Goal: Obtain resource: Download file/media

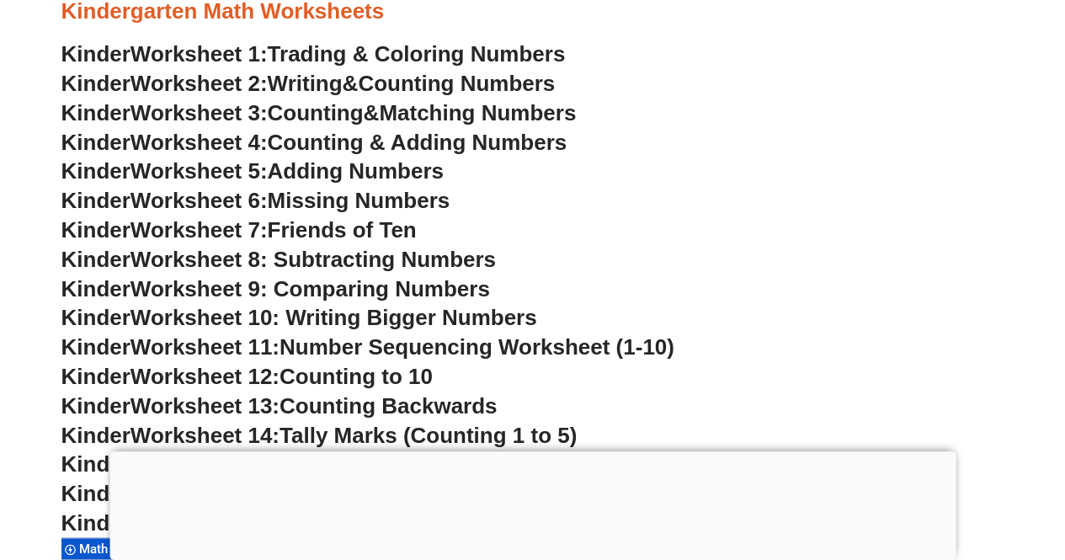
scroll to position [771, 0]
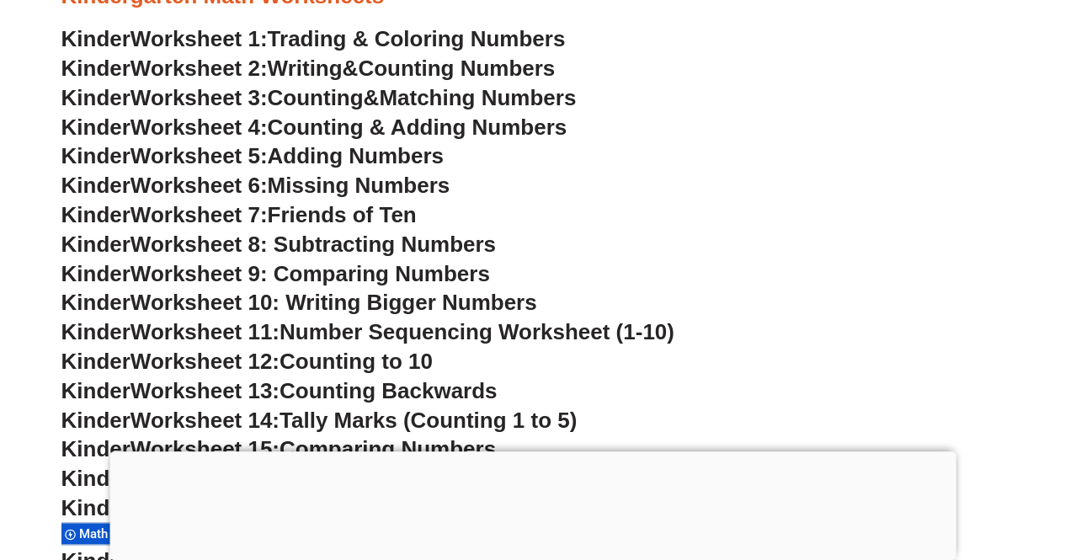
click at [305, 156] on span "Adding Numbers" at bounding box center [356, 155] width 176 height 25
click at [409, 179] on span "Missing Numbers" at bounding box center [359, 185] width 183 height 25
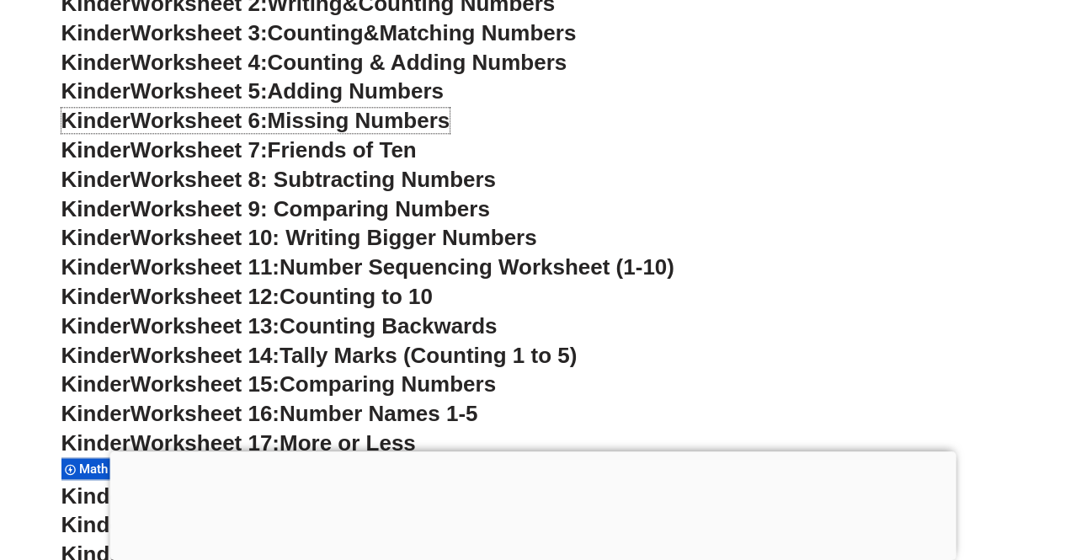
scroll to position [865, 0]
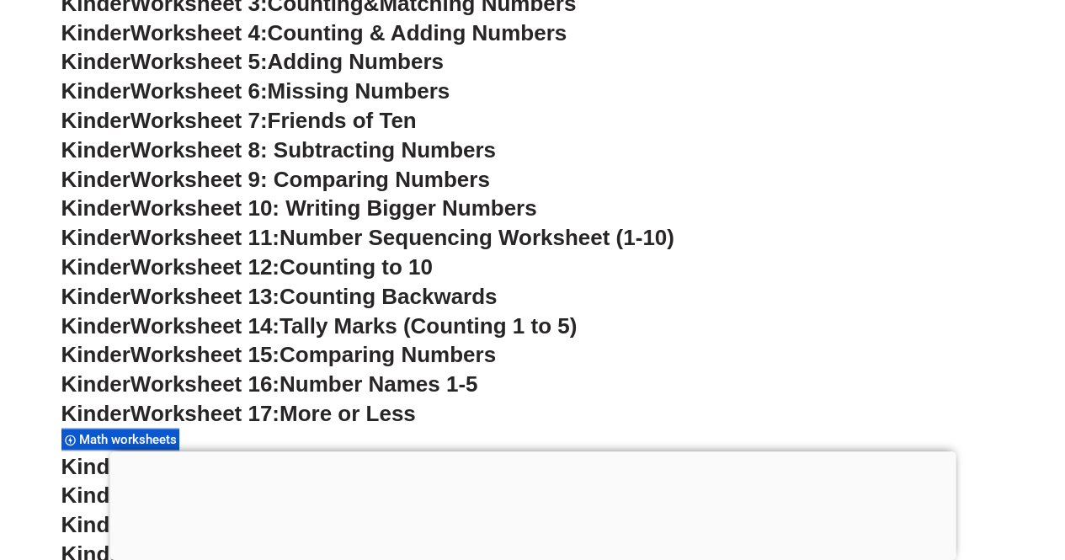
click at [378, 425] on span "More or Less" at bounding box center [347, 413] width 136 height 25
click at [231, 411] on span "Worksheet 17:" at bounding box center [204, 413] width 149 height 25
click at [534, 451] on div at bounding box center [532, 451] width 846 height 0
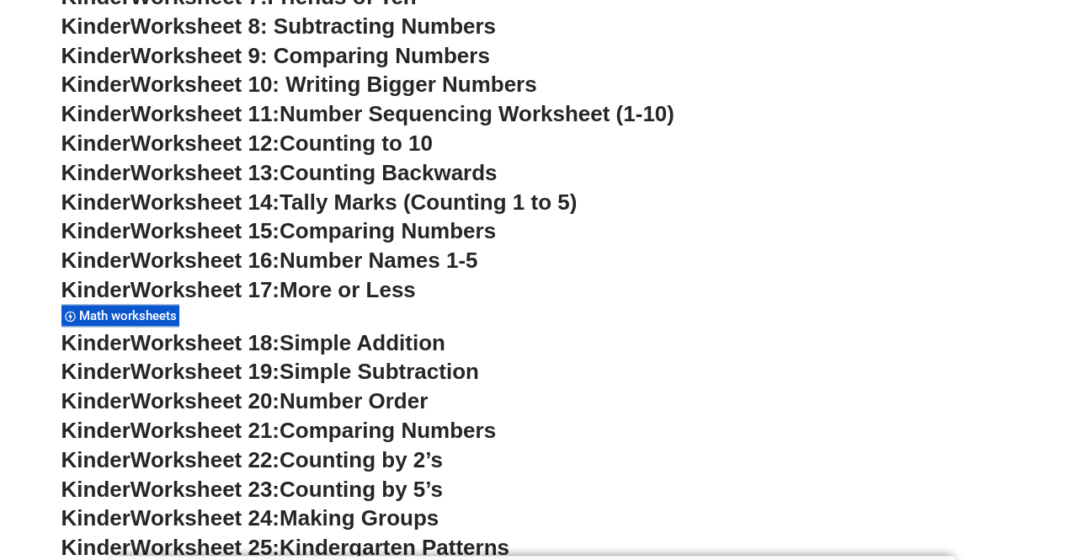
scroll to position [1032, 0]
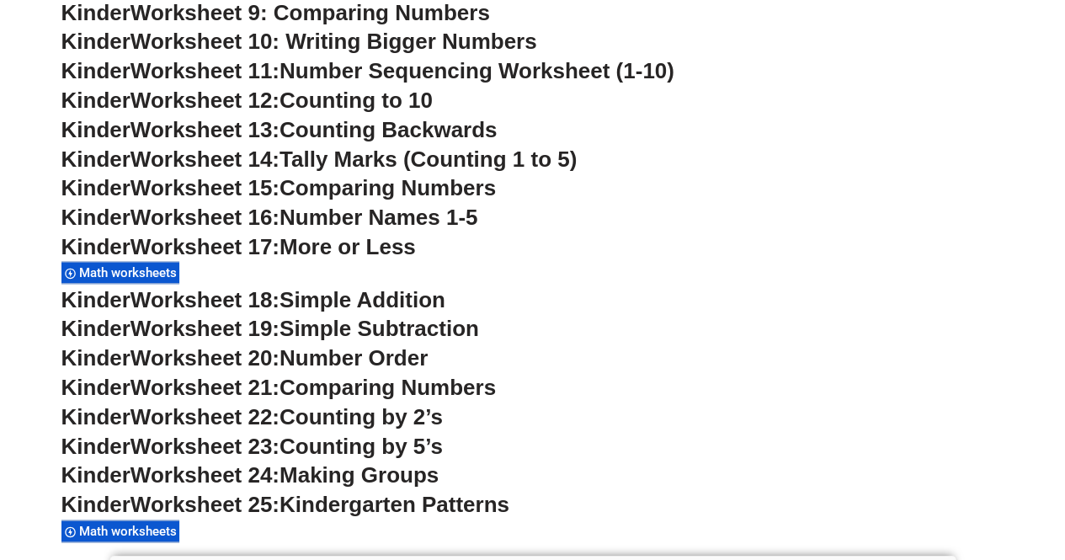
click at [365, 252] on span "More or Less" at bounding box center [347, 246] width 136 height 25
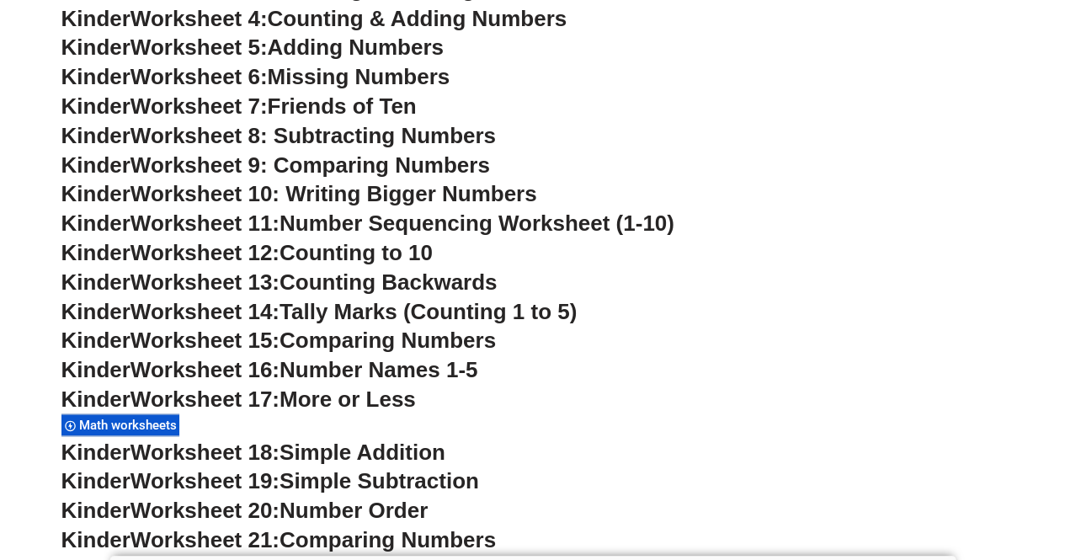
click at [359, 166] on span "Worksheet 9: Comparing Numbers" at bounding box center [309, 164] width 359 height 25
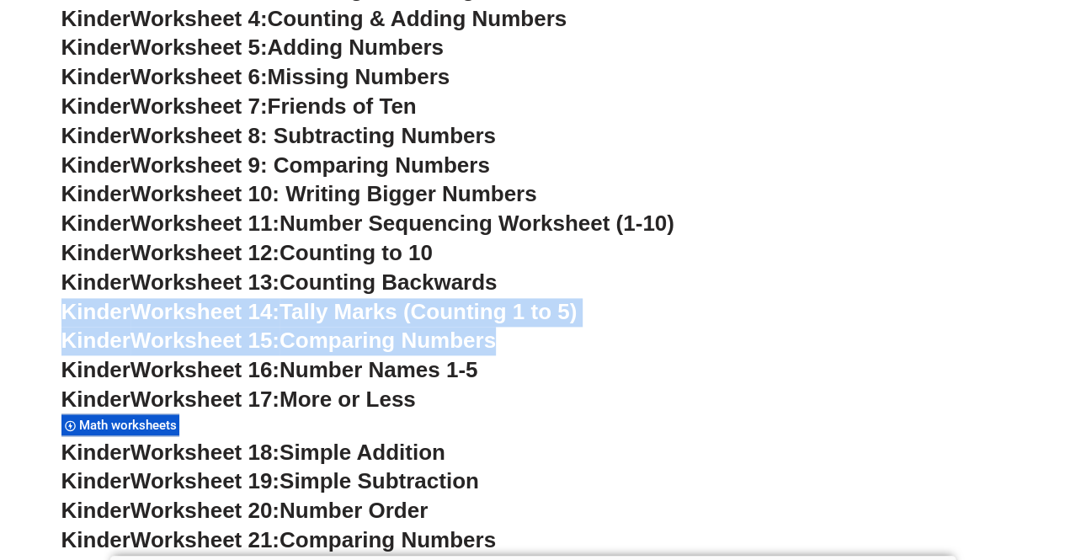
drag, startPoint x: 690, startPoint y: 346, endPoint x: 868, endPoint y: 274, distance: 191.8
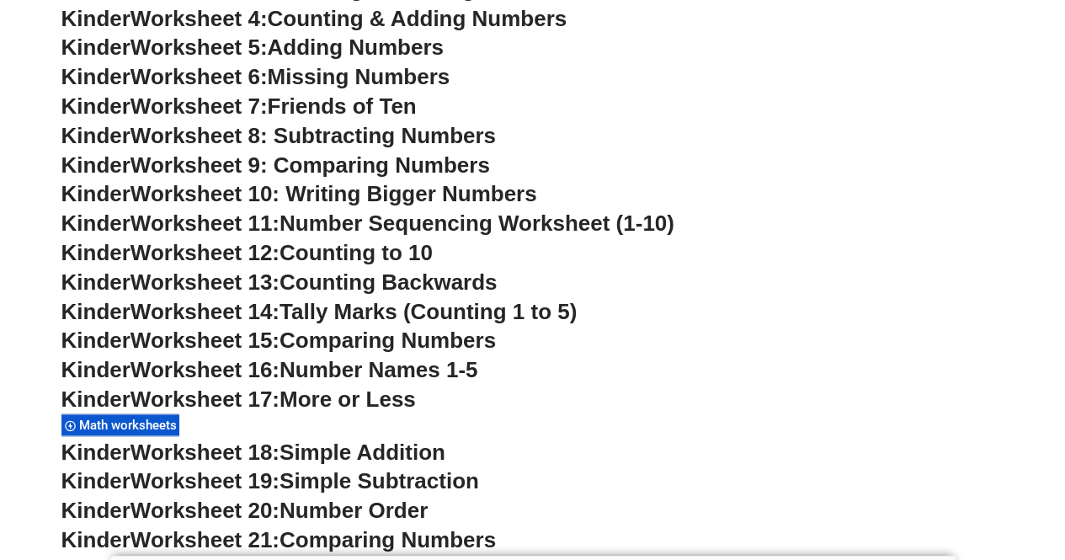
click at [130, 418] on span "Math worksheets" at bounding box center [130, 425] width 103 height 15
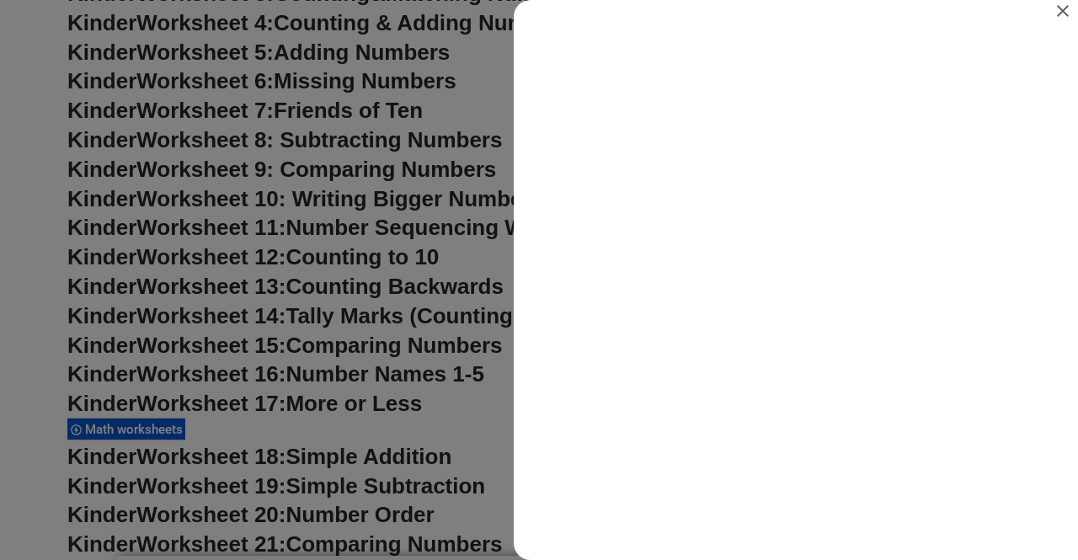
scroll to position [0, 0]
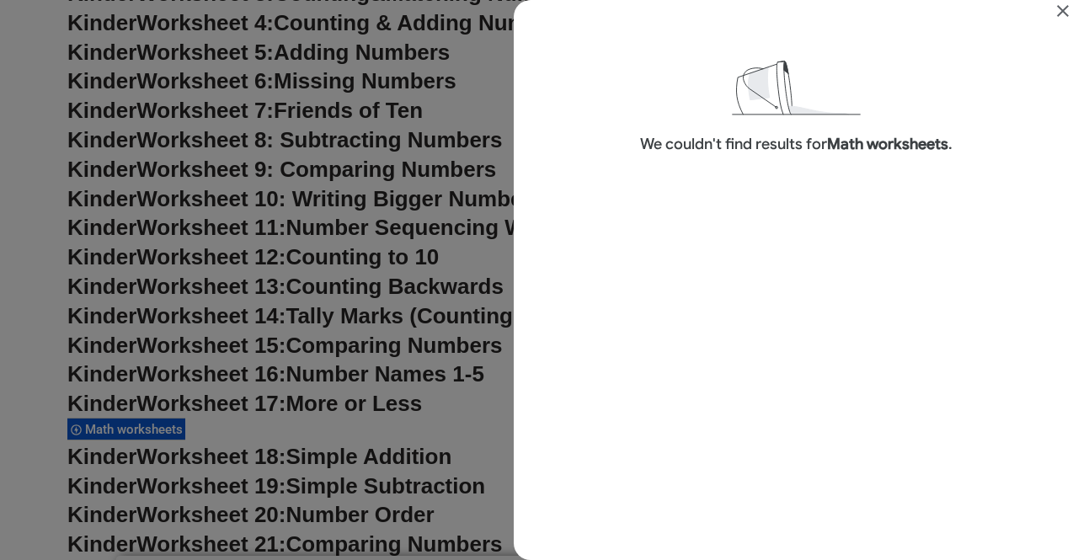
click at [1064, 13] on icon "Close" at bounding box center [1062, 11] width 20 height 20
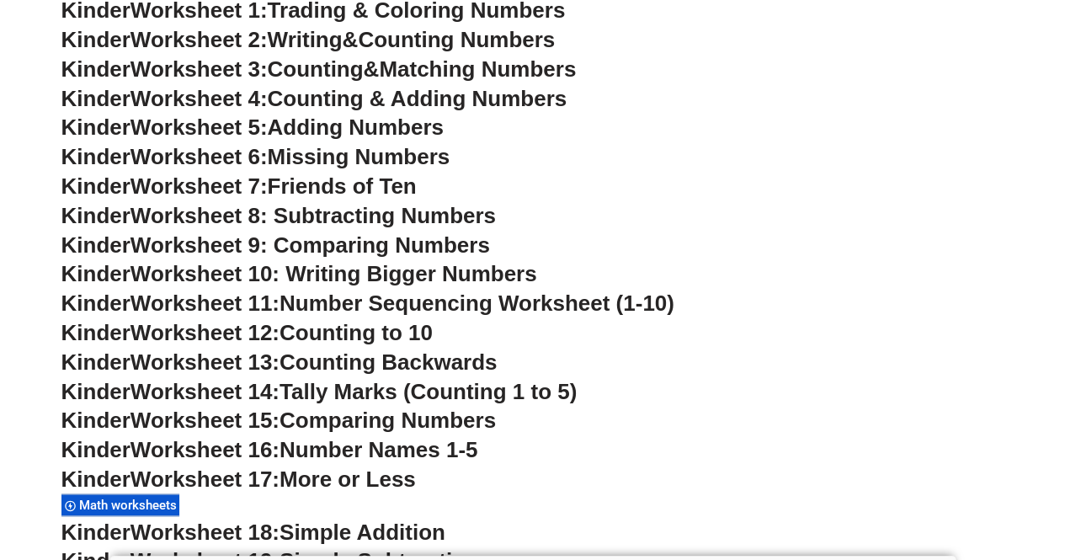
scroll to position [785, 0]
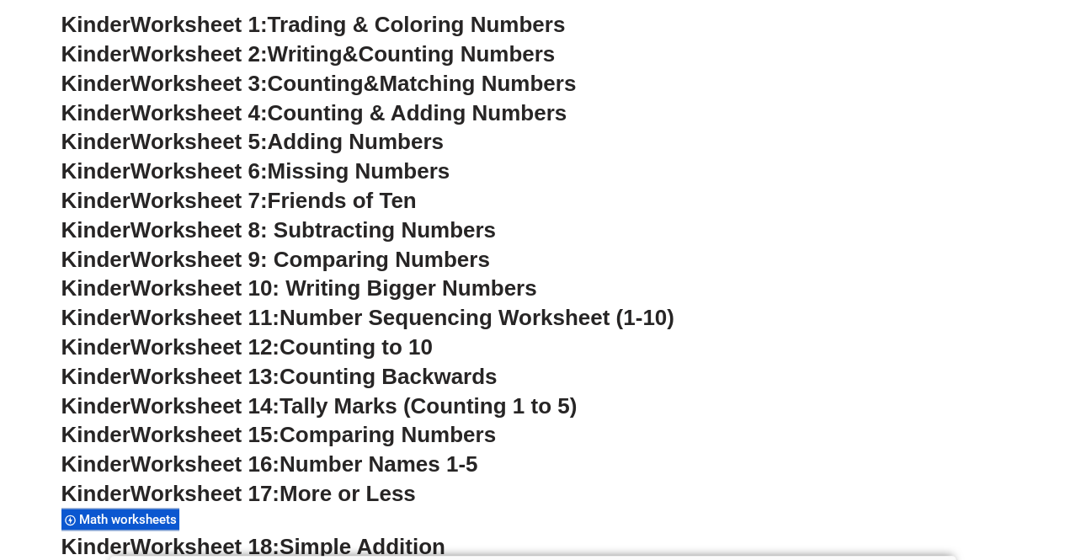
click at [200, 509] on div "Kinder Worksheet 17: More or Less Math worksheets" at bounding box center [532, 506] width 943 height 52
click at [278, 490] on span "Worksheet 17:" at bounding box center [204, 493] width 149 height 25
